Goal: Task Accomplishment & Management: Manage account settings

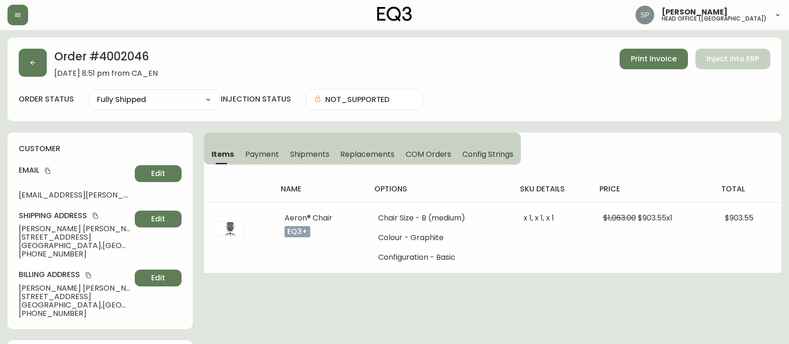
select select "FULLY_SHIPPED"
click at [22, 18] on button "button" at bounding box center [17, 15] width 21 height 21
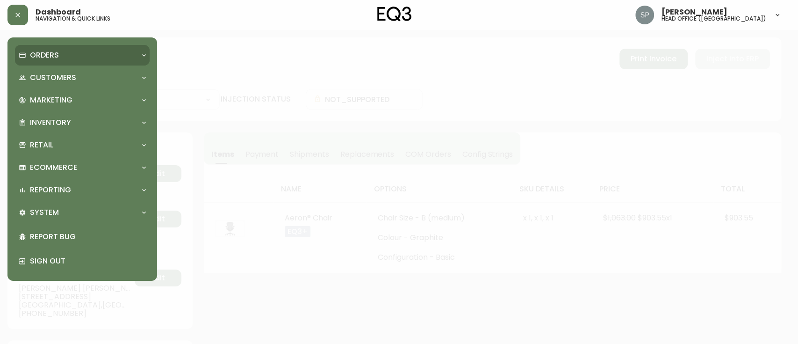
click at [53, 55] on p "Orders" at bounding box center [44, 55] width 29 height 10
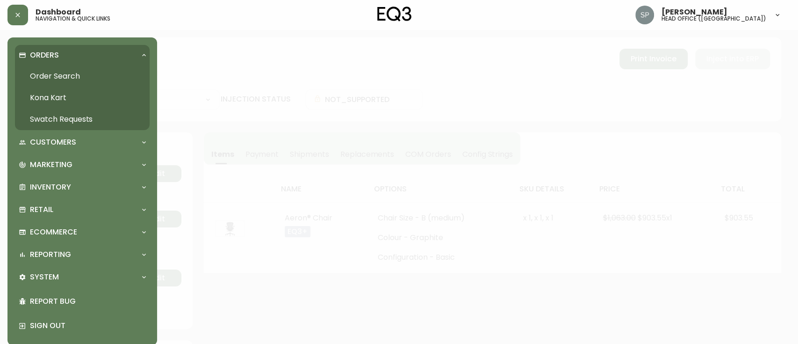
click at [58, 87] on link "Kona Kart" at bounding box center [82, 98] width 135 height 22
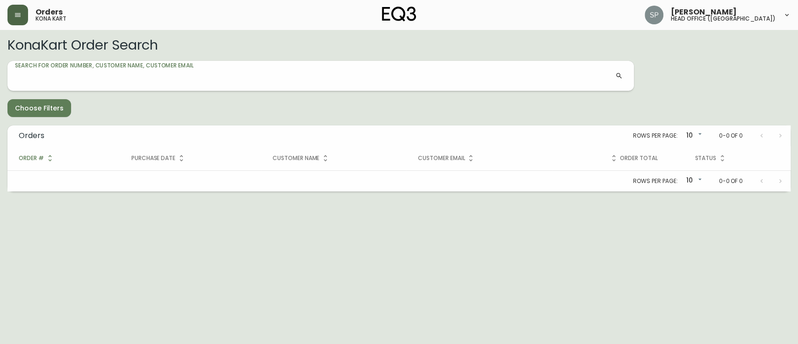
click at [15, 21] on button "button" at bounding box center [17, 15] width 21 height 21
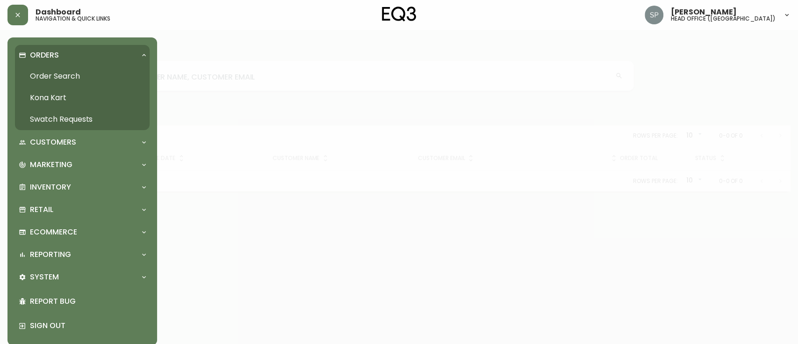
click at [53, 76] on link "Order Search" at bounding box center [82, 76] width 135 height 22
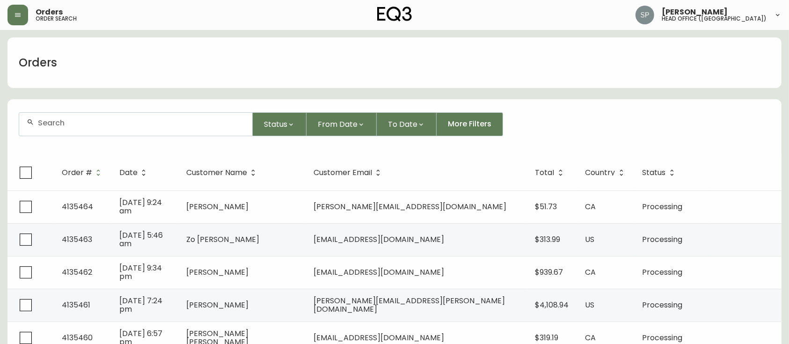
click at [150, 125] on input "text" at bounding box center [141, 122] width 207 height 9
paste input "4135324"
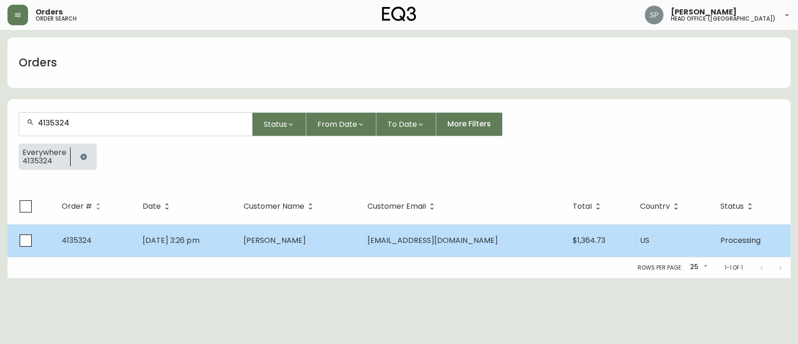
type input "4135324"
click at [293, 238] on span "[PERSON_NAME]" at bounding box center [275, 240] width 62 height 11
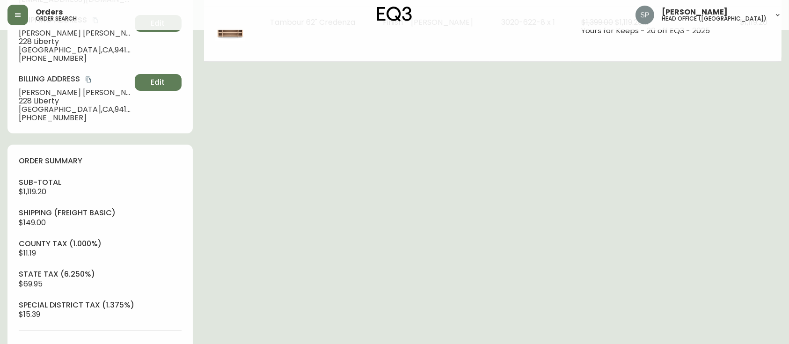
type input "Processing"
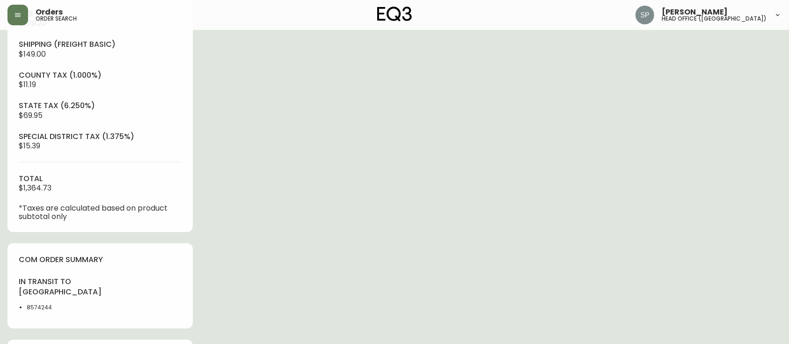
select select "PROCESSING"
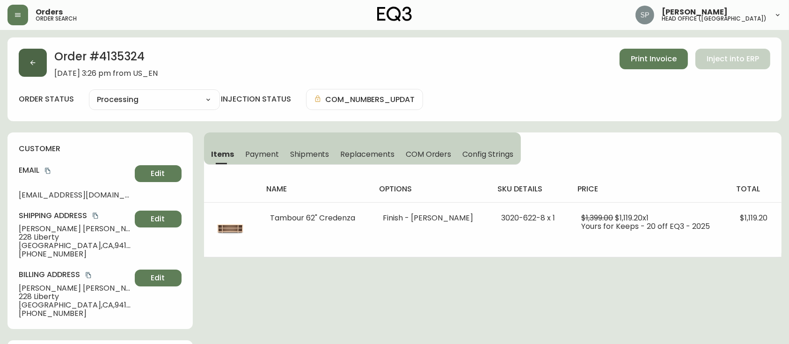
click at [41, 65] on button "button" at bounding box center [33, 63] width 28 height 28
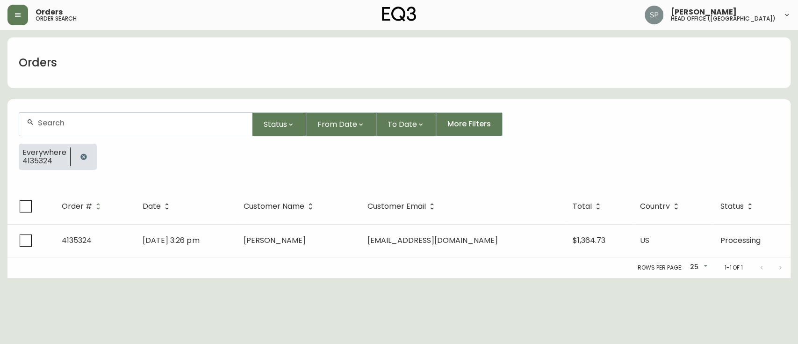
click at [99, 131] on div at bounding box center [135, 124] width 233 height 23
paste input "4135379"
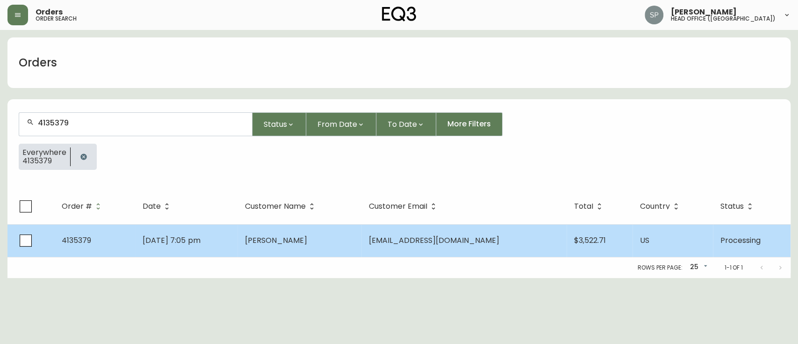
type input "4135379"
click at [238, 245] on td "[DATE] 7:05 pm" at bounding box center [186, 240] width 102 height 33
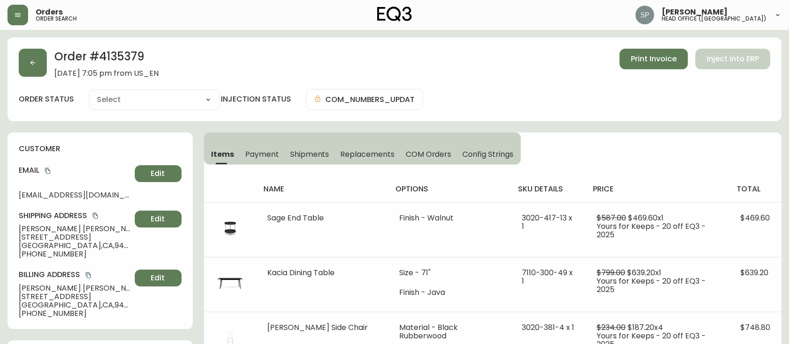
type input "Processing"
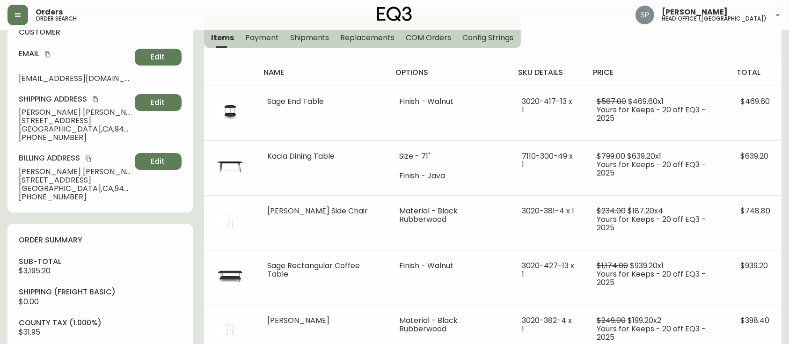
select select "PROCESSING"
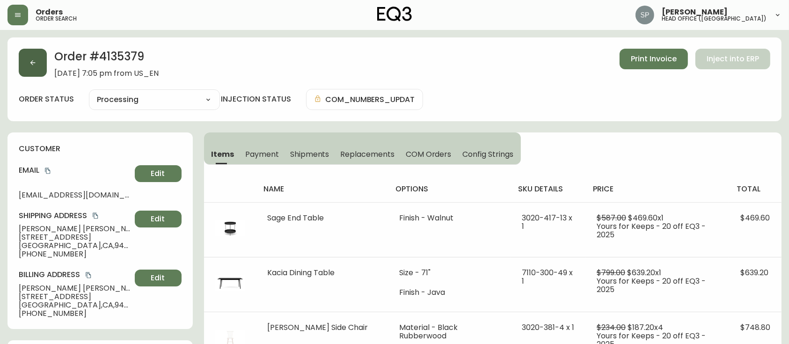
click at [40, 64] on button "button" at bounding box center [33, 63] width 28 height 28
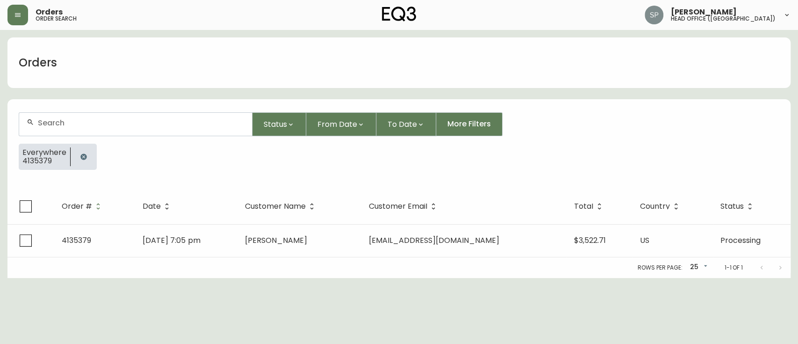
drag, startPoint x: 133, startPoint y: 138, endPoint x: 134, endPoint y: 130, distance: 7.5
click at [134, 138] on form "Status From Date To Date More Filters Everywhere 4135379" at bounding box center [398, 144] width 783 height 87
click at [136, 127] on div at bounding box center [135, 124] width 233 height 23
paste input "4135412"
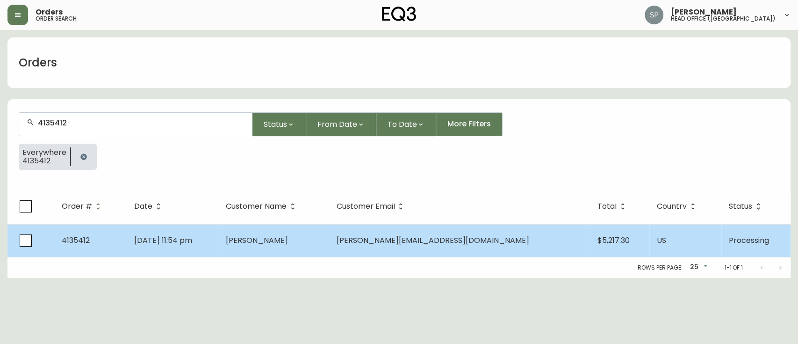
type input "4135412"
click at [214, 231] on td "[DATE] 11:54 pm" at bounding box center [173, 240] width 92 height 33
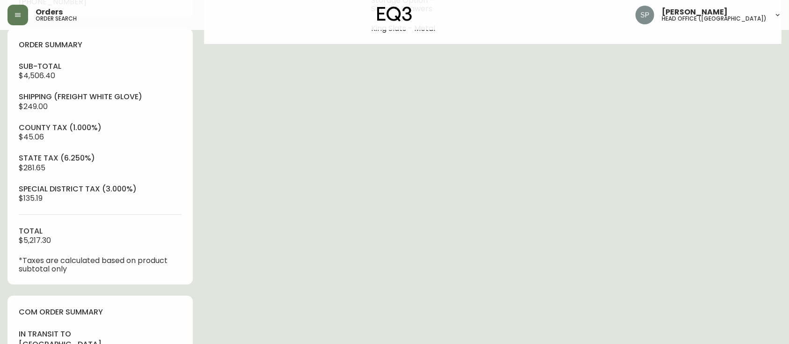
type input "Processing"
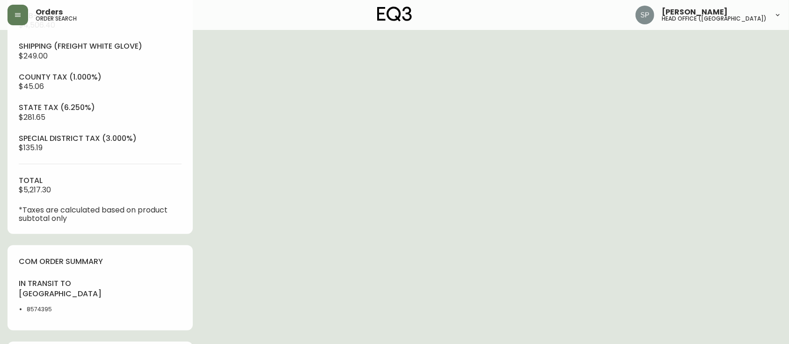
select select "PROCESSING"
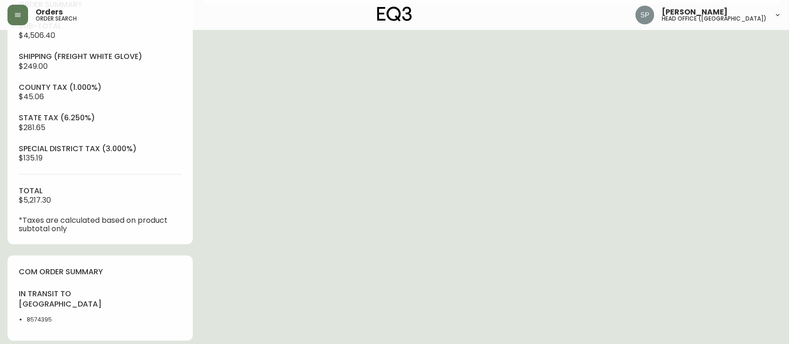
scroll to position [227, 0]
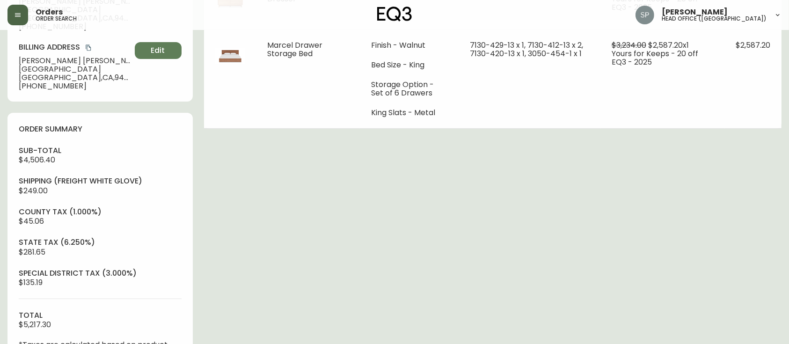
click at [14, 13] on button "button" at bounding box center [17, 15] width 21 height 21
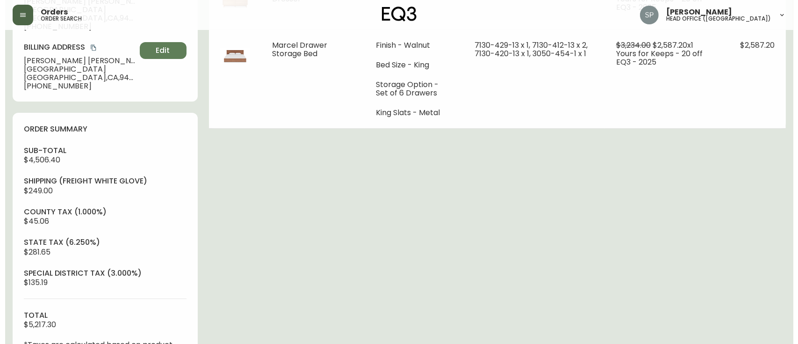
scroll to position [228, 0]
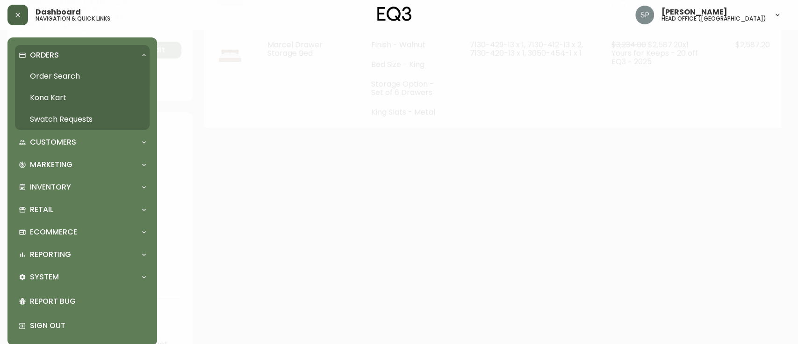
click at [49, 70] on link "Order Search" at bounding box center [82, 76] width 135 height 22
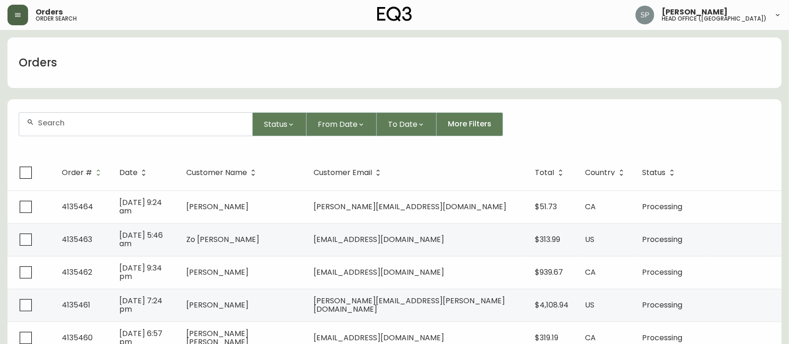
click at [154, 123] on input "text" at bounding box center [141, 122] width 207 height 9
paste input "4135334"
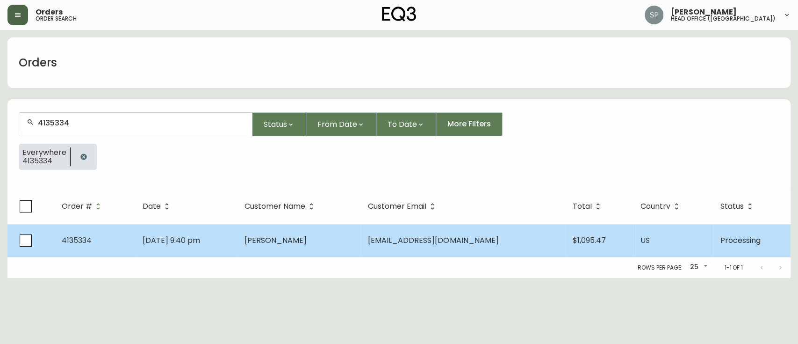
type input "4135334"
click at [358, 252] on td "[PERSON_NAME]" at bounding box center [298, 240] width 123 height 33
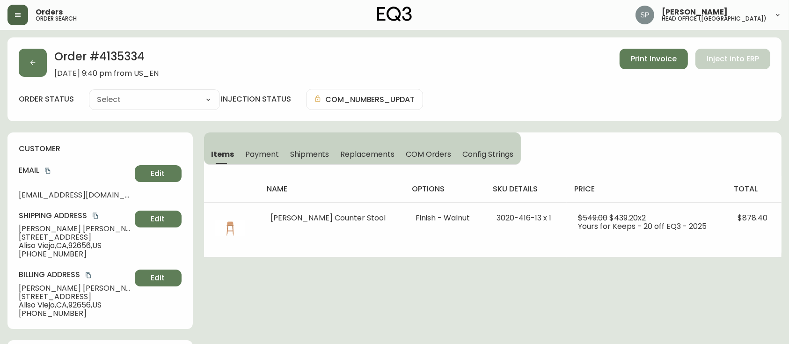
type input "Processing"
select select "PROCESSING"
click at [29, 68] on button "button" at bounding box center [33, 63] width 28 height 28
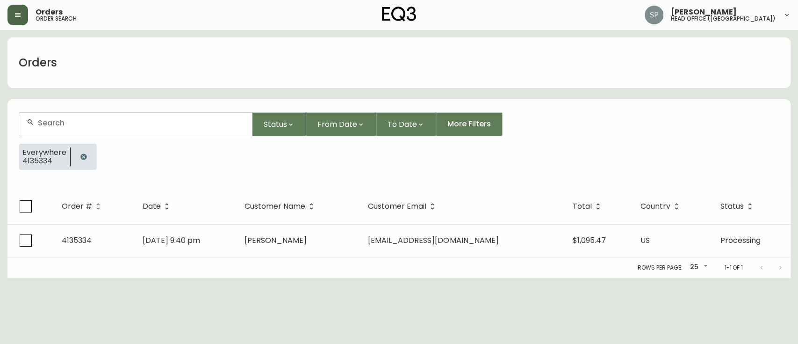
click at [129, 125] on input "text" at bounding box center [141, 122] width 207 height 9
paste input "4135283"
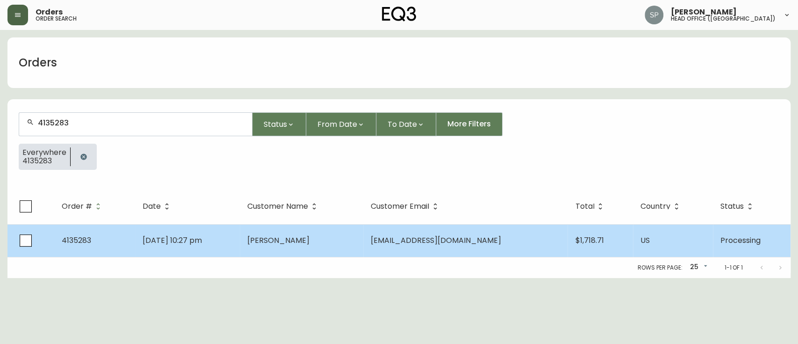
type input "4135283"
click at [359, 241] on td "[PERSON_NAME]" at bounding box center [301, 240] width 123 height 33
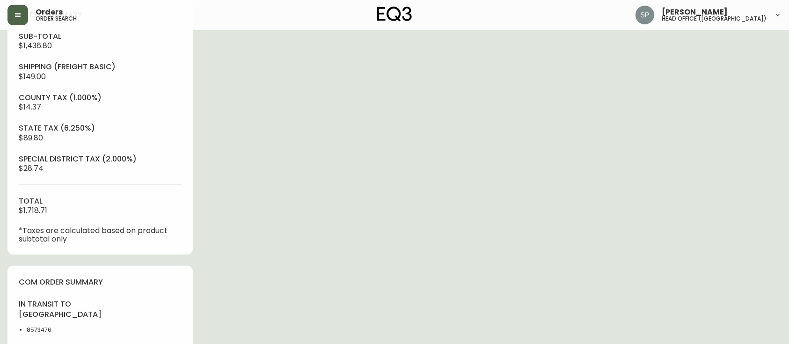
type input "Processing"
select select "PROCESSING"
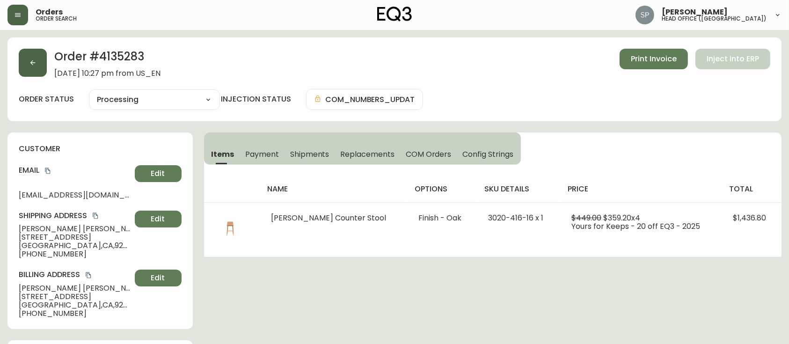
click at [38, 66] on button "button" at bounding box center [33, 63] width 28 height 28
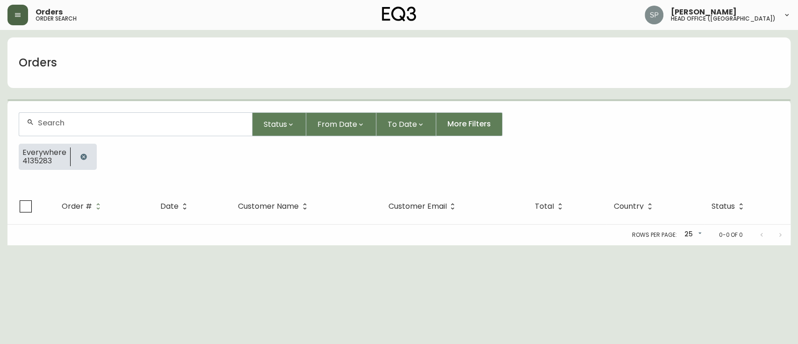
click at [135, 132] on div at bounding box center [135, 124] width 233 height 23
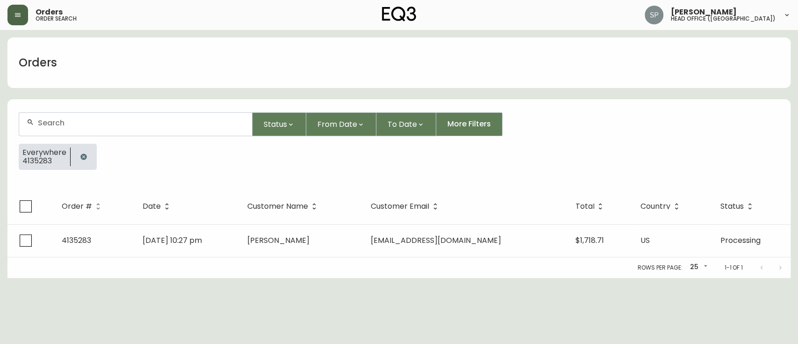
paste input "4135334"
type input "4135334"
click at [230, 261] on div "Rows per page: 25 25 1-1 of 1" at bounding box center [398, 267] width 783 height 21
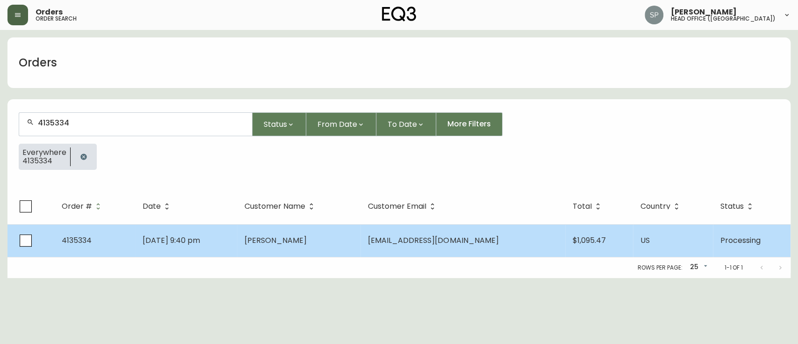
click at [227, 239] on td "[DATE] 9:40 pm" at bounding box center [186, 240] width 102 height 33
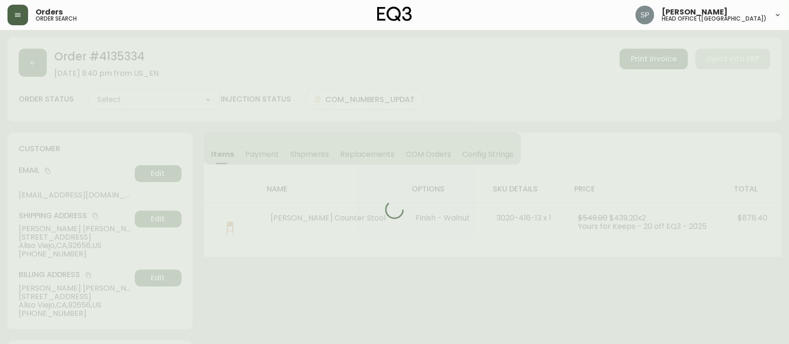
type input "Processing"
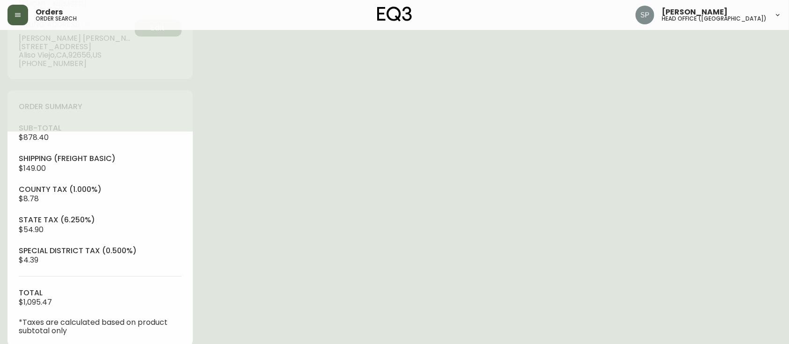
select select "PROCESSING"
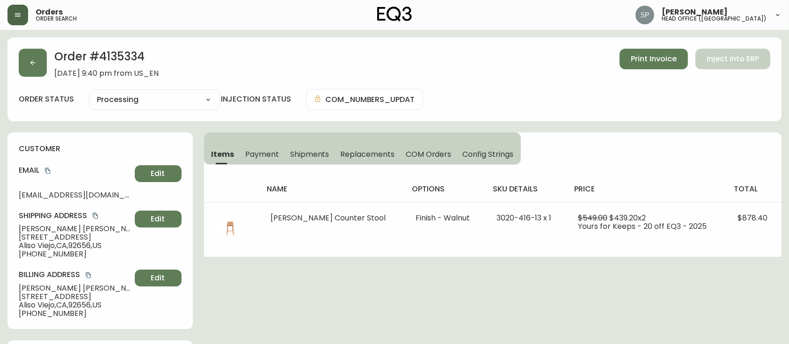
click at [41, 80] on div "Order # 4135334 [DATE] 9:40 pm from US_EN Print Invoice Inject into ERP order s…" at bounding box center [394, 79] width 774 height 84
drag, startPoint x: 1, startPoint y: 28, endPoint x: 6, endPoint y: 32, distance: 6.3
click at [4, 29] on header "Orders order search [PERSON_NAME] head office ([GEOGRAPHIC_DATA])" at bounding box center [394, 15] width 789 height 30
click at [28, 65] on button "button" at bounding box center [33, 63] width 28 height 28
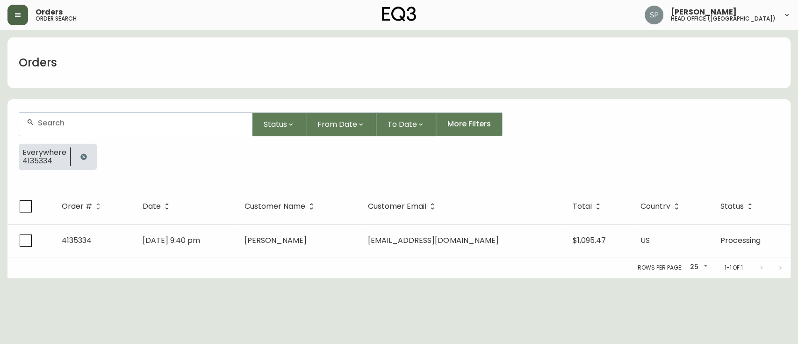
click at [94, 130] on div at bounding box center [135, 124] width 233 height 23
paste input "4133614"
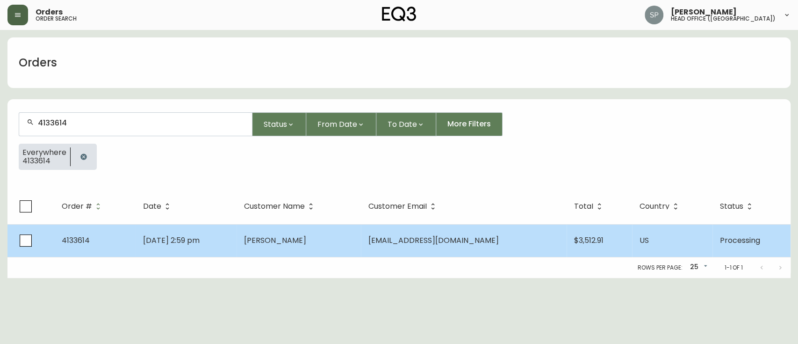
type input "4133614"
click at [228, 238] on td "[DATE] 2:59 pm" at bounding box center [186, 240] width 101 height 33
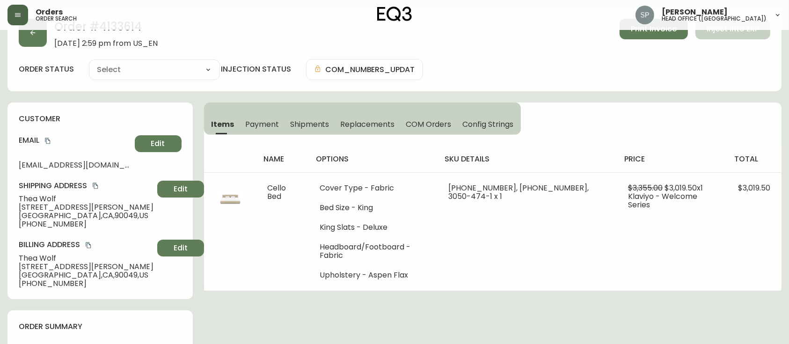
type input "Processing"
select select "PROCESSING"
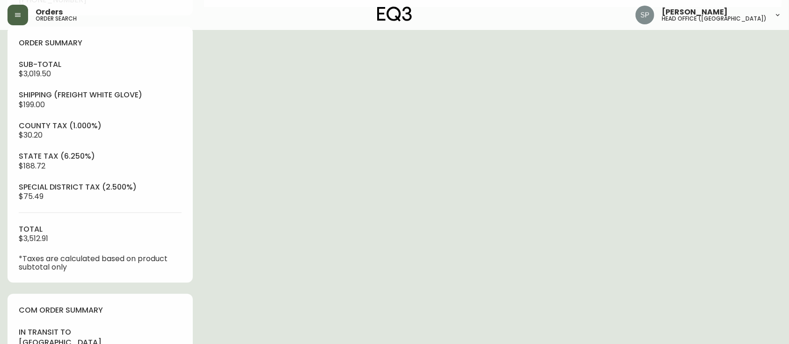
scroll to position [341, 0]
